Goal: Navigation & Orientation: Go to known website

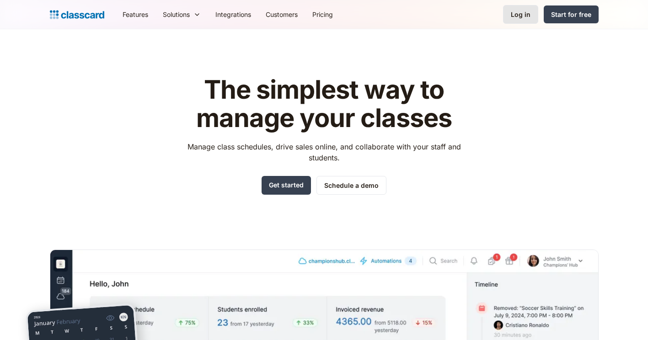
click at [525, 19] on link "Log in" at bounding box center [520, 14] width 35 height 19
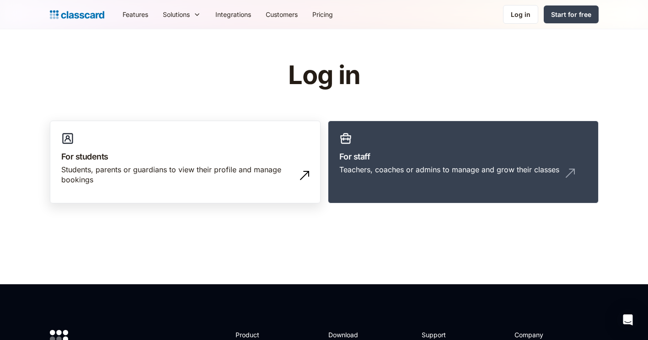
click at [216, 160] on h3 "For students" at bounding box center [185, 157] width 248 height 12
click at [92, 146] on link "For students Students, parents or guardians to view their profile and manage bo…" at bounding box center [185, 162] width 271 height 83
